Goal: Task Accomplishment & Management: Manage account settings

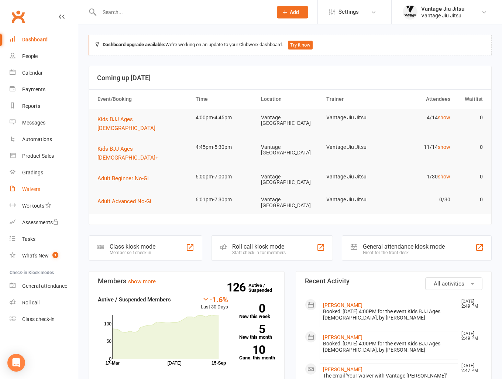
click at [31, 188] on div "Waivers" at bounding box center [31, 189] width 18 height 6
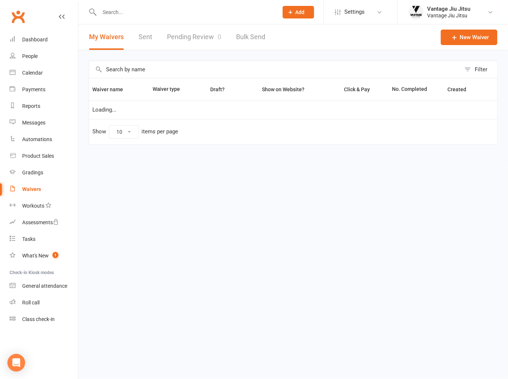
click at [189, 37] on link "Pending Review 0" at bounding box center [194, 36] width 54 height 25
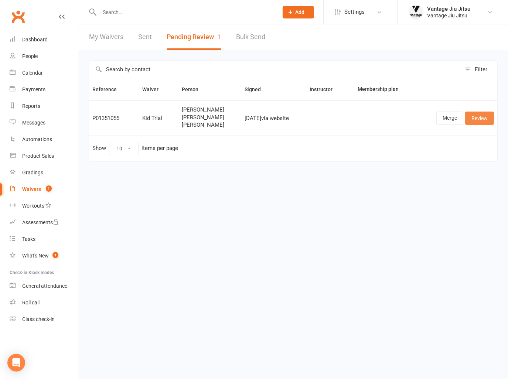
click at [475, 116] on link "Review" at bounding box center [479, 118] width 29 height 13
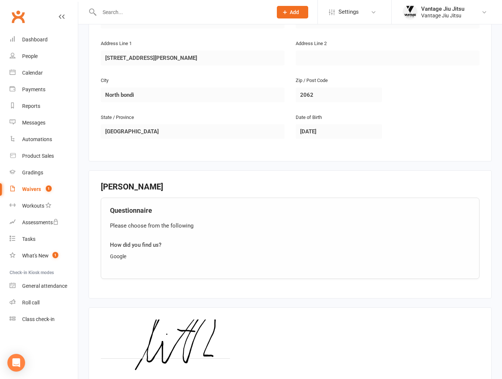
scroll to position [779, 0]
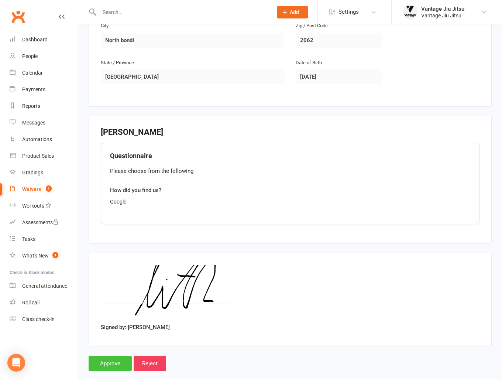
click at [113, 356] on input "Approve" at bounding box center [110, 364] width 43 height 16
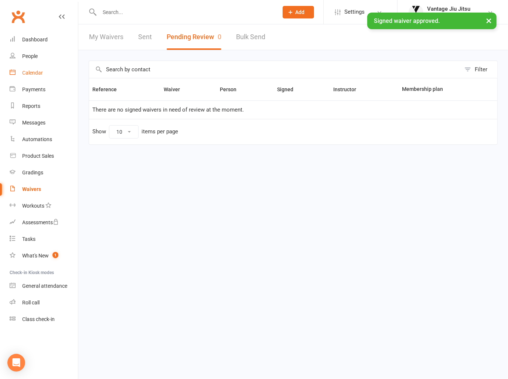
click at [30, 75] on div "Calendar" at bounding box center [32, 73] width 21 height 6
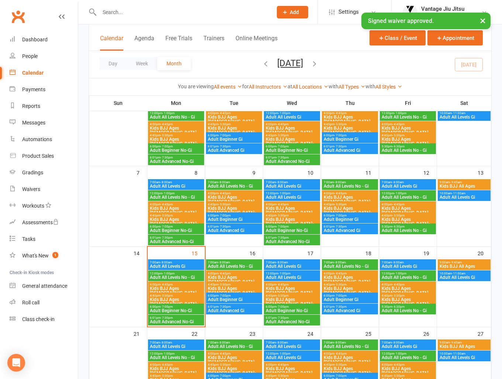
scroll to position [74, 0]
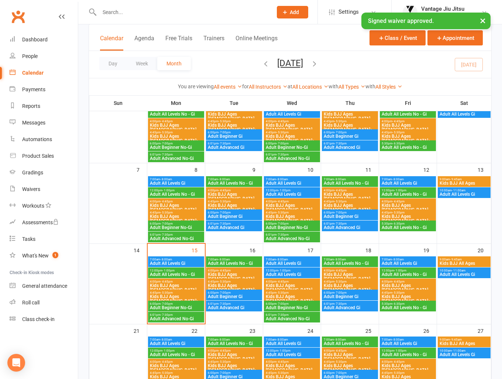
click at [186, 287] on span "Kids BJJ Ages [DEMOGRAPHIC_DATA]" at bounding box center [176, 287] width 53 height 9
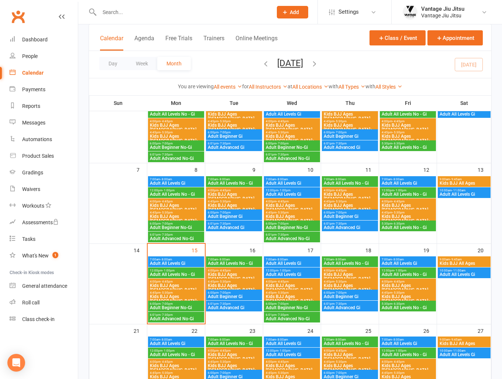
click at [404, 286] on span "Kids BJJ Ages [DEMOGRAPHIC_DATA]" at bounding box center [408, 287] width 53 height 9
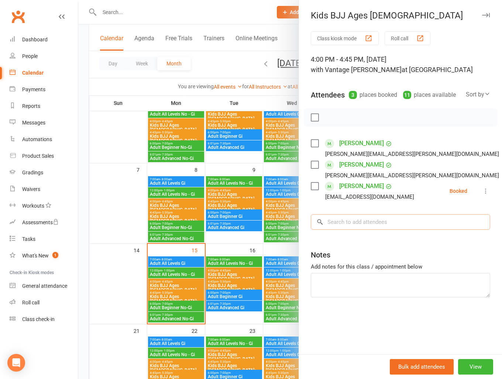
click at [382, 223] on input "search" at bounding box center [401, 222] width 180 height 16
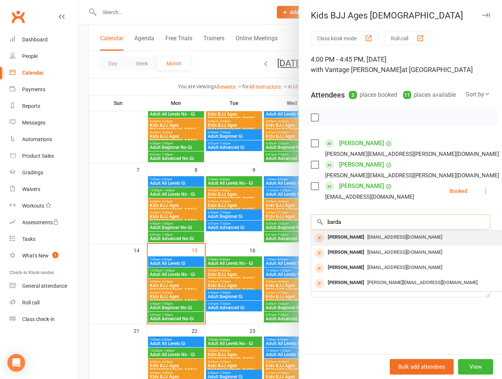
type input "barda"
click at [372, 236] on span "[EMAIL_ADDRESS][DOMAIN_NAME]" at bounding box center [405, 237] width 75 height 6
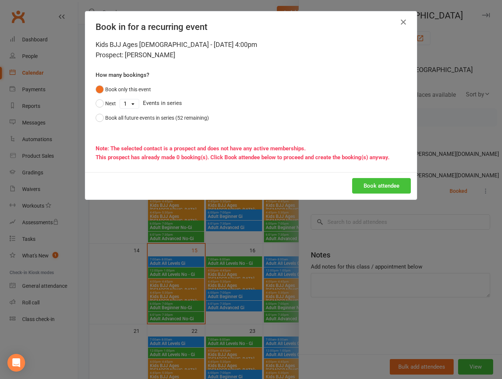
click at [380, 187] on button "Book attendee" at bounding box center [381, 186] width 59 height 16
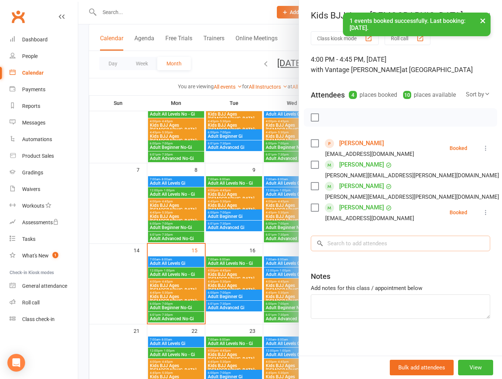
click at [360, 243] on input "search" at bounding box center [401, 244] width 180 height 16
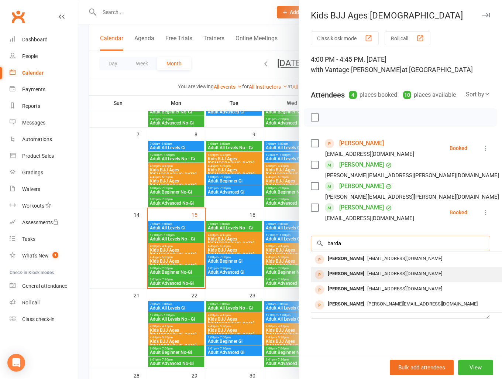
scroll to position [111, 0]
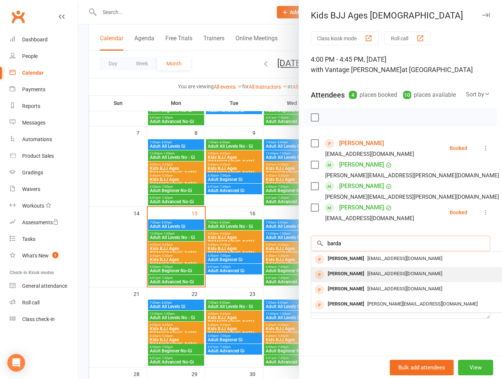
type input "barda"
click at [368, 271] on span "[EMAIL_ADDRESS][DOMAIN_NAME]" at bounding box center [405, 274] width 75 height 6
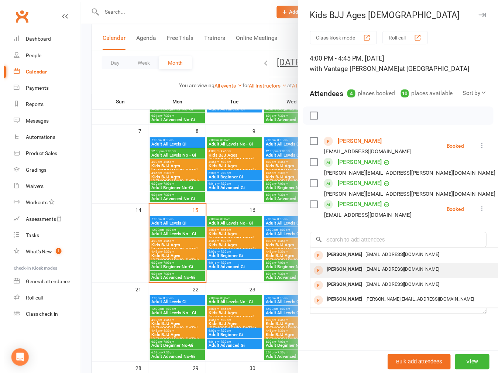
scroll to position [9, 0]
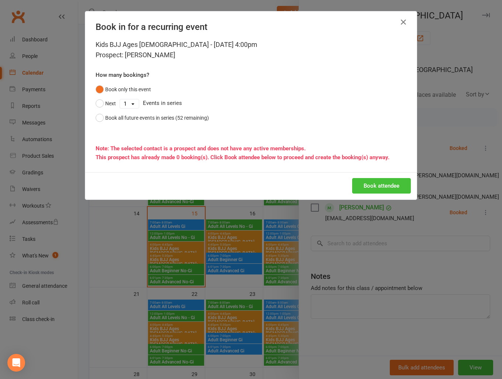
click at [376, 182] on button "Book attendee" at bounding box center [381, 186] width 59 height 16
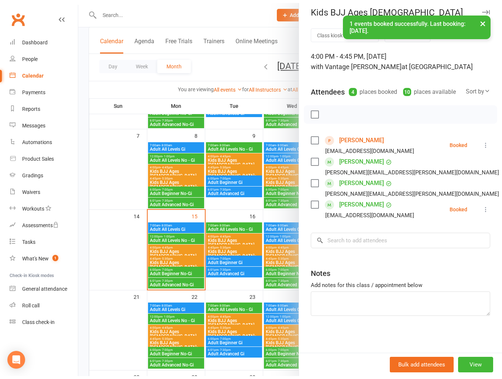
scroll to position [14, 0]
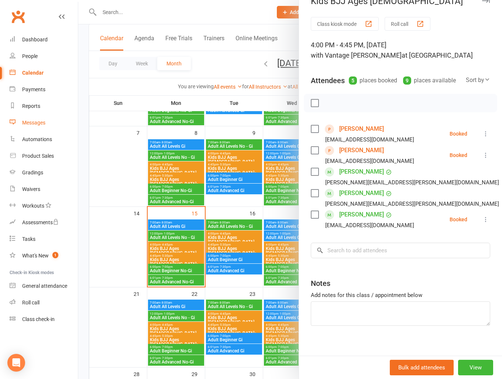
click at [39, 124] on div "Messages" at bounding box center [33, 123] width 23 height 6
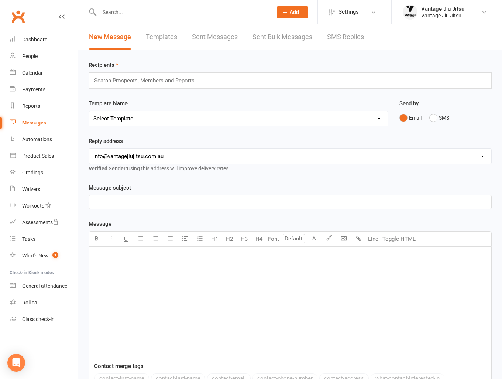
click at [164, 34] on link "Templates" at bounding box center [161, 36] width 31 height 25
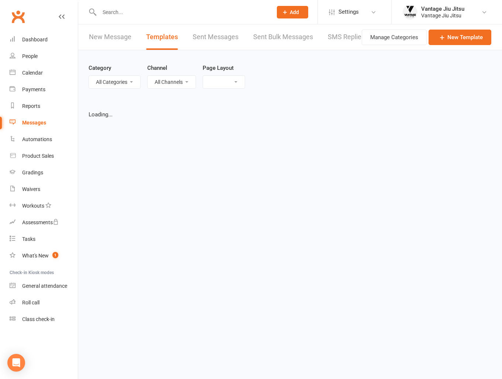
select select "grid"
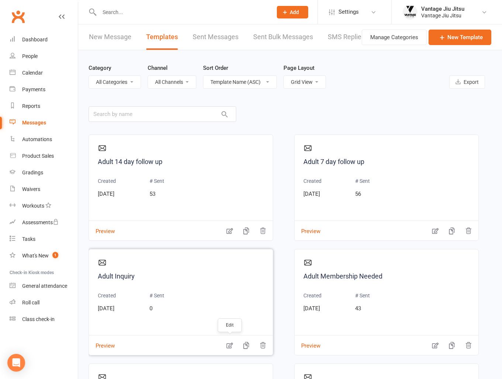
click at [228, 342] on icon "button" at bounding box center [229, 345] width 7 height 7
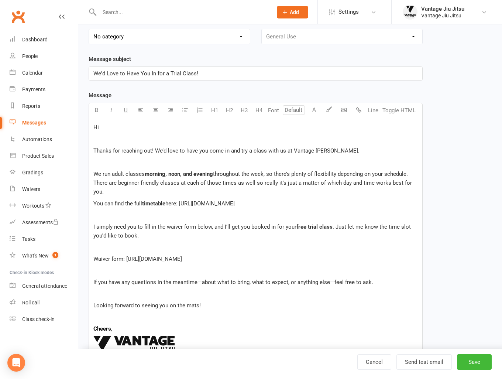
scroll to position [74, 0]
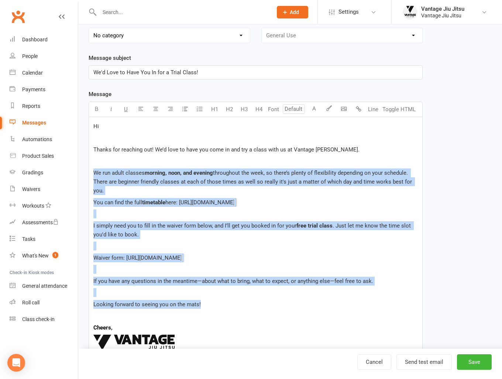
drag, startPoint x: 207, startPoint y: 304, endPoint x: 93, endPoint y: 173, distance: 173.6
click at [93, 173] on div "Hi Thanks for reaching out! We’d love to have you come in and try a class with …" at bounding box center [256, 255] width 334 height 276
copy div "We run adult classes morning, noon, and evening throughout the week, so there’s…"
click at [38, 195] on link "Waivers" at bounding box center [44, 189] width 68 height 17
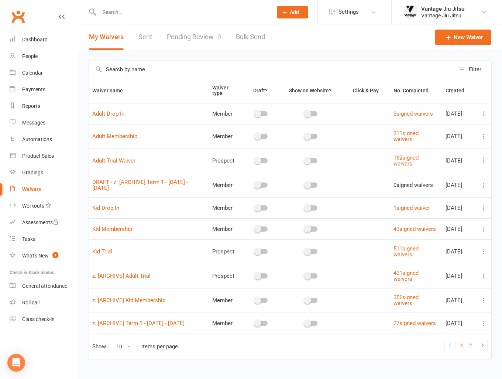
click at [487, 160] on icon at bounding box center [483, 160] width 7 height 7
click at [429, 202] on link "Copy external link to clipboard" at bounding box center [439, 204] width 87 height 15
click at [484, 255] on icon at bounding box center [483, 251] width 7 height 7
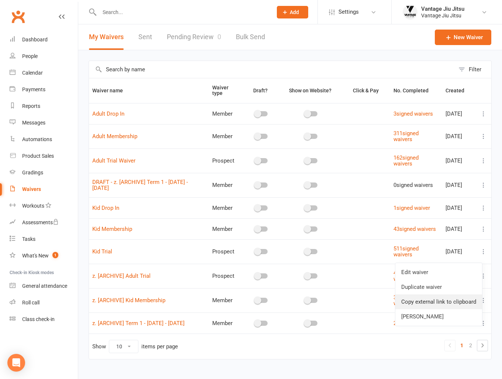
click at [437, 302] on link "Copy external link to clipboard" at bounding box center [439, 301] width 87 height 15
